Goal: Complete application form

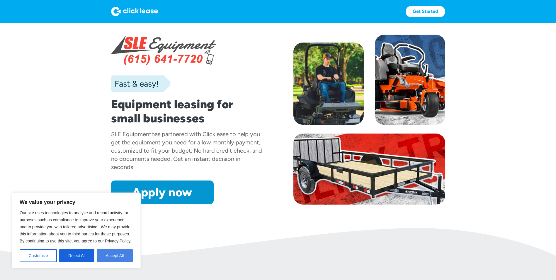
click at [115, 255] on button "Accept All" at bounding box center [115, 255] width 36 height 13
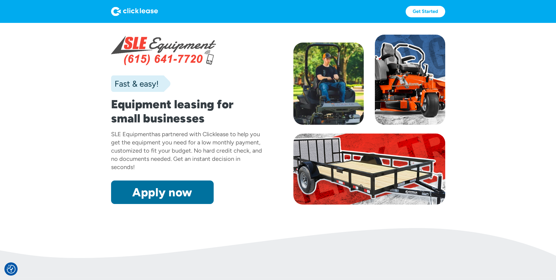
click at [175, 194] on link "Apply now" at bounding box center [162, 191] width 103 height 23
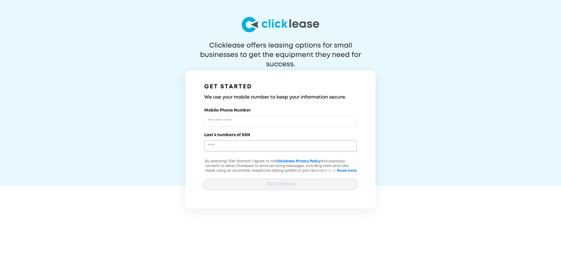
click at [228, 124] on input "Mobile Phone Number" at bounding box center [280, 121] width 152 height 11
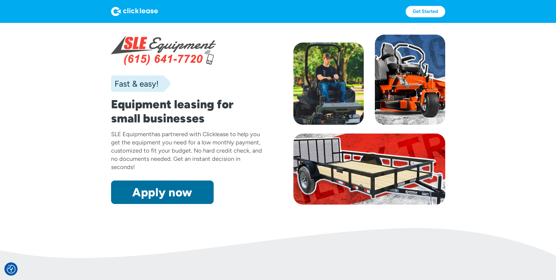
click at [160, 191] on link "Apply now" at bounding box center [162, 191] width 103 height 23
